Goal: Transaction & Acquisition: Book appointment/travel/reservation

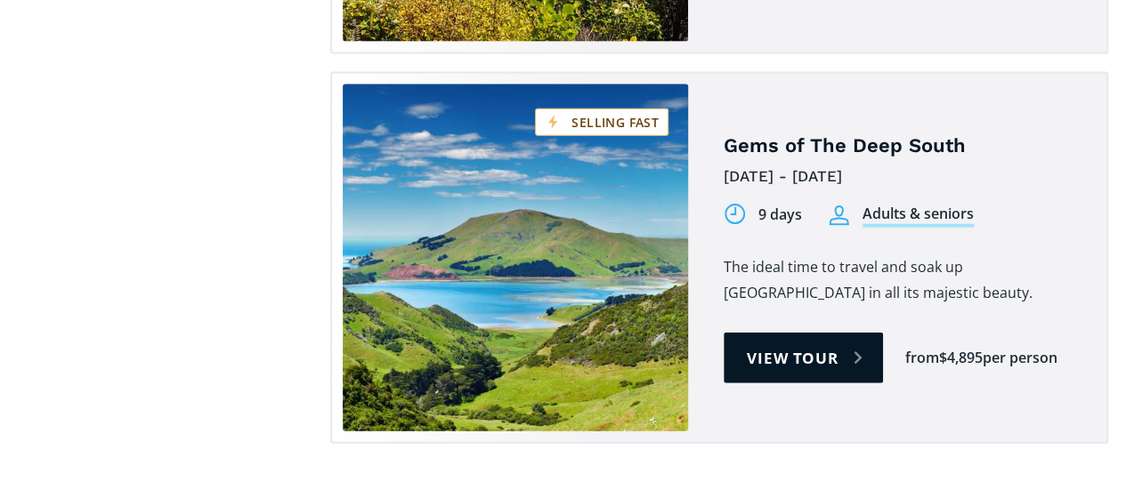
scroll to position [1941, 0]
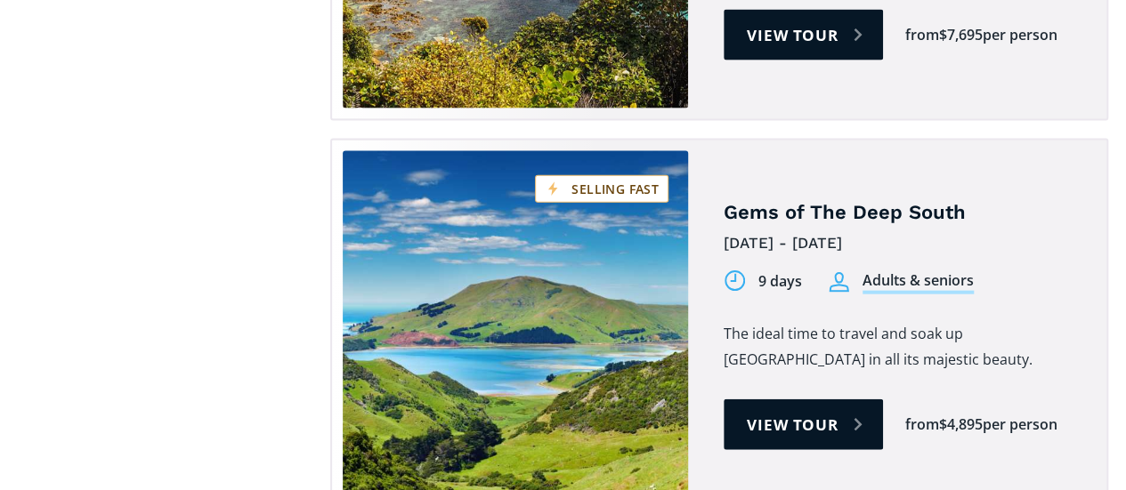
checkbox input "false"
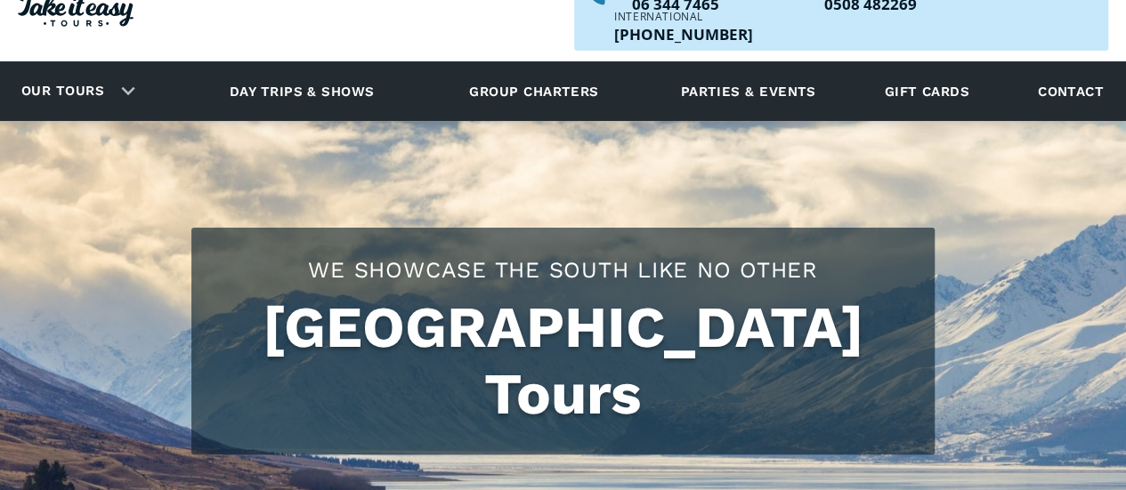
checkbox input "true"
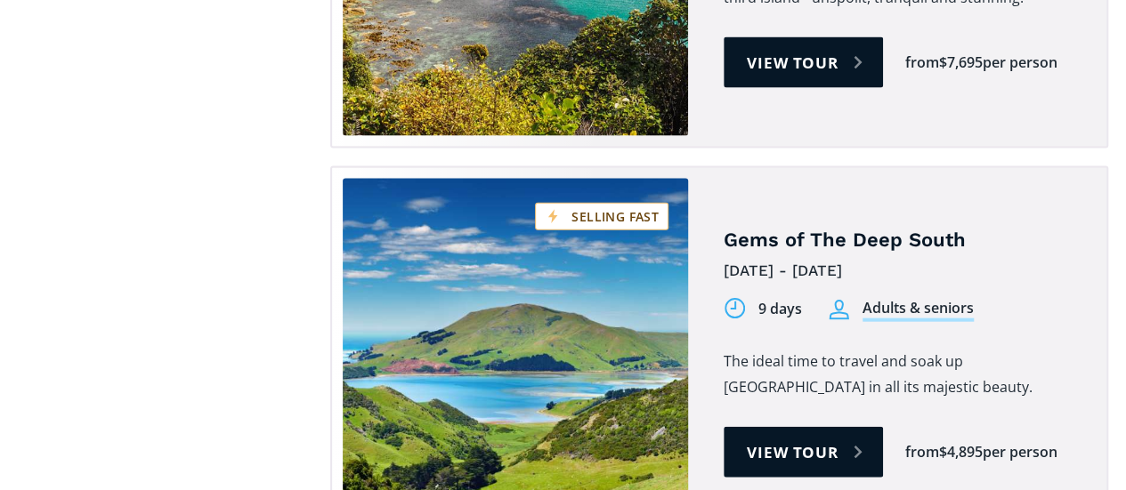
scroll to position [1912, 0]
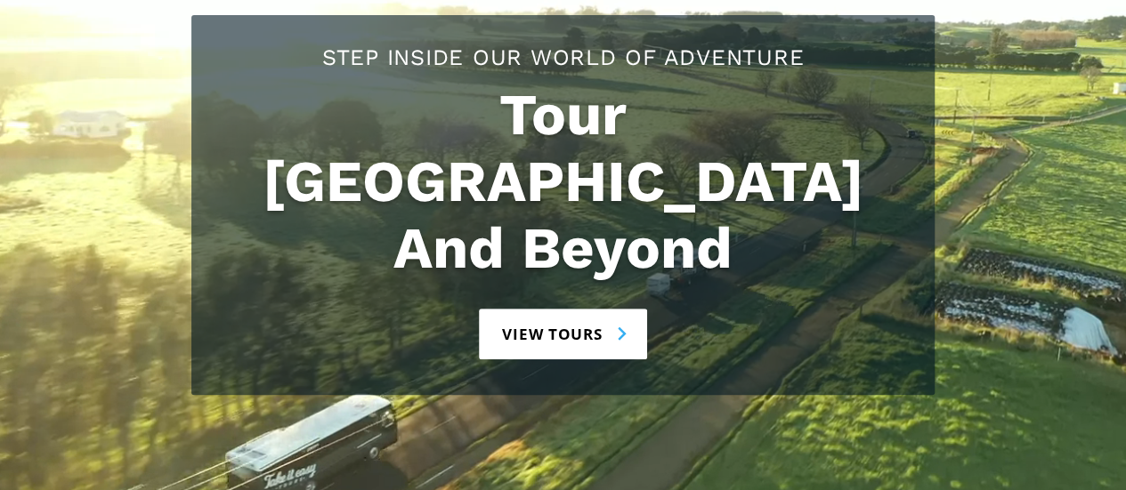
scroll to position [288, 0]
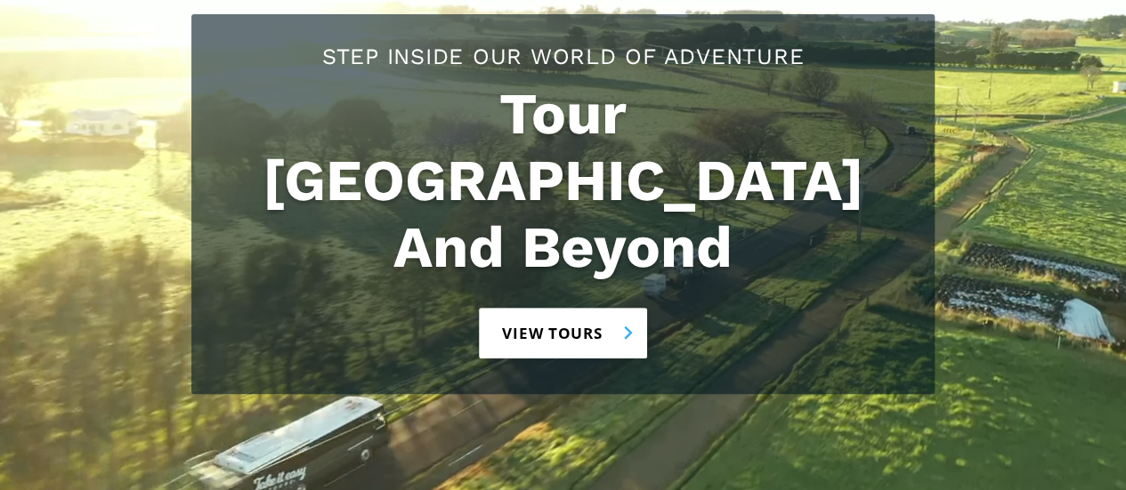
click at [607, 308] on link "View tours" at bounding box center [563, 333] width 168 height 51
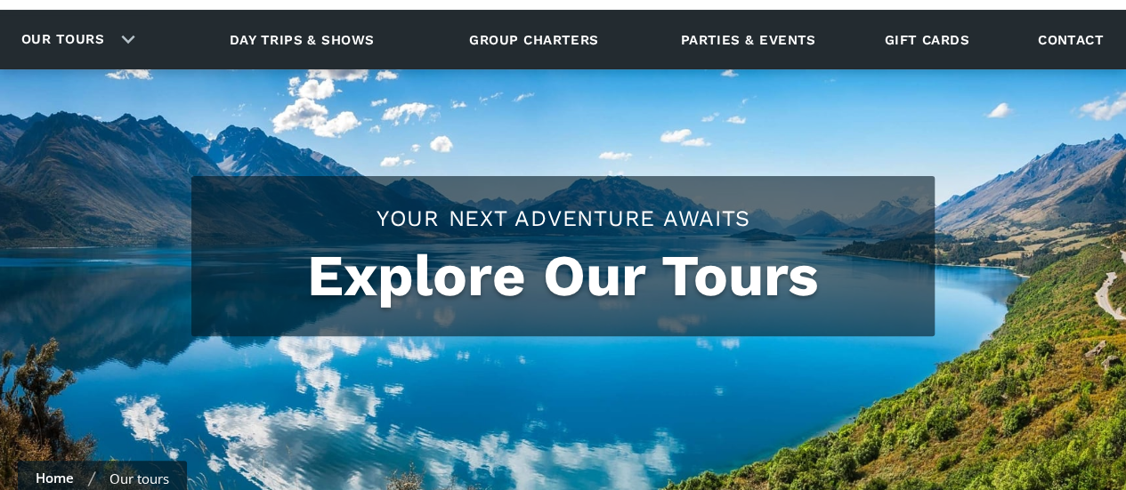
checkbox input "true"
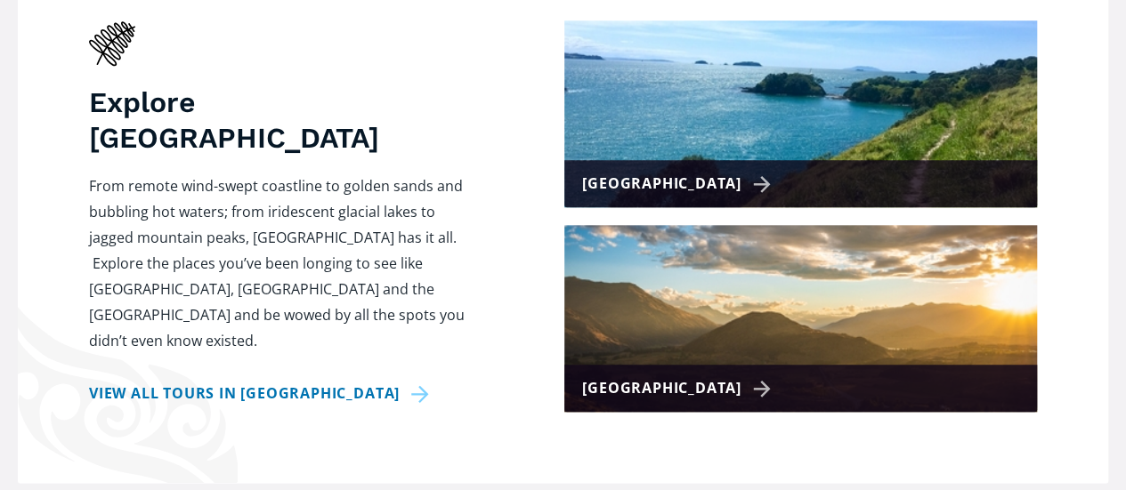
scroll to position [820, 0]
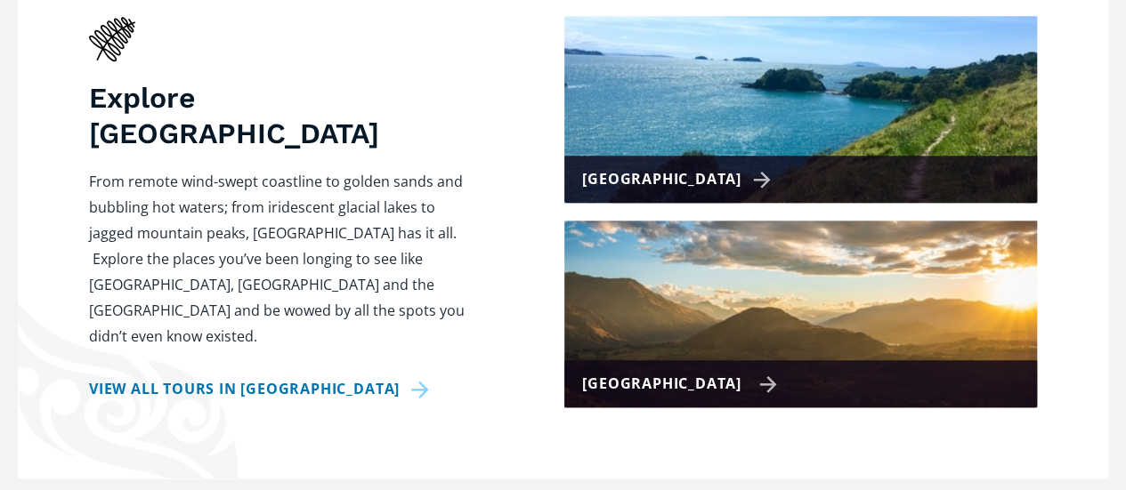
click at [971, 360] on div "[GEOGRAPHIC_DATA]" at bounding box center [800, 383] width 472 height 47
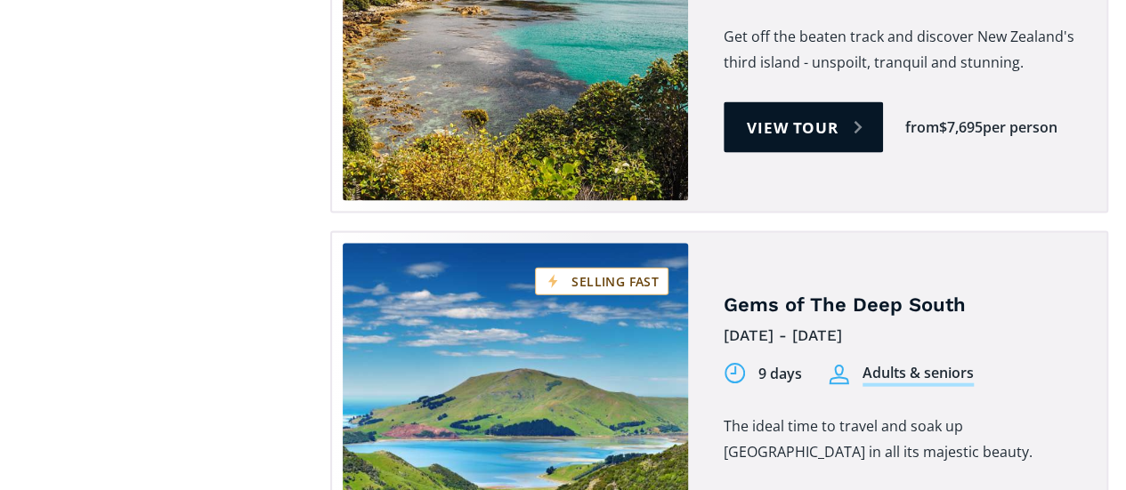
scroll to position [1845, 0]
